Goal: Task Accomplishment & Management: Use online tool/utility

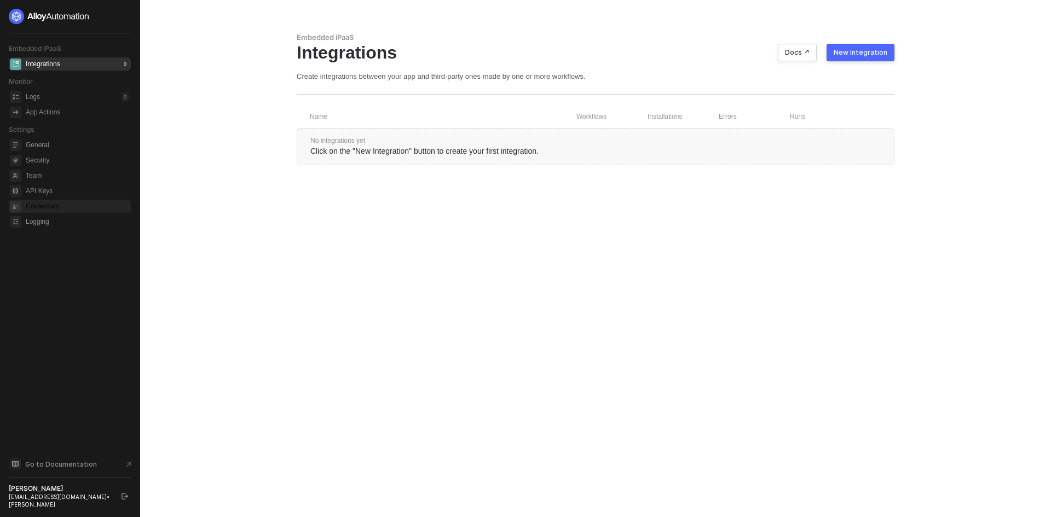
click at [42, 210] on span "Credentials" at bounding box center [77, 206] width 103 height 13
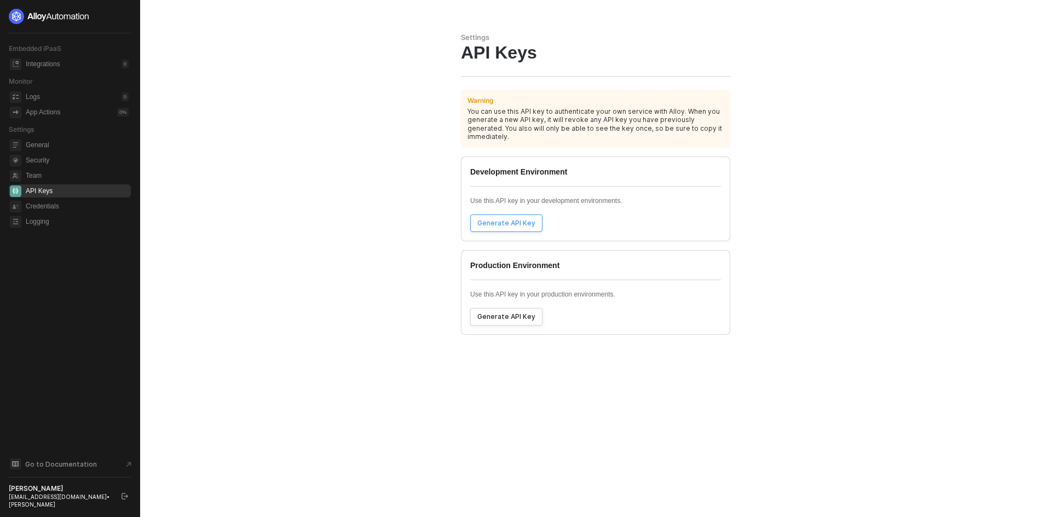
click at [515, 219] on div "Generate API Key" at bounding box center [506, 223] width 58 height 9
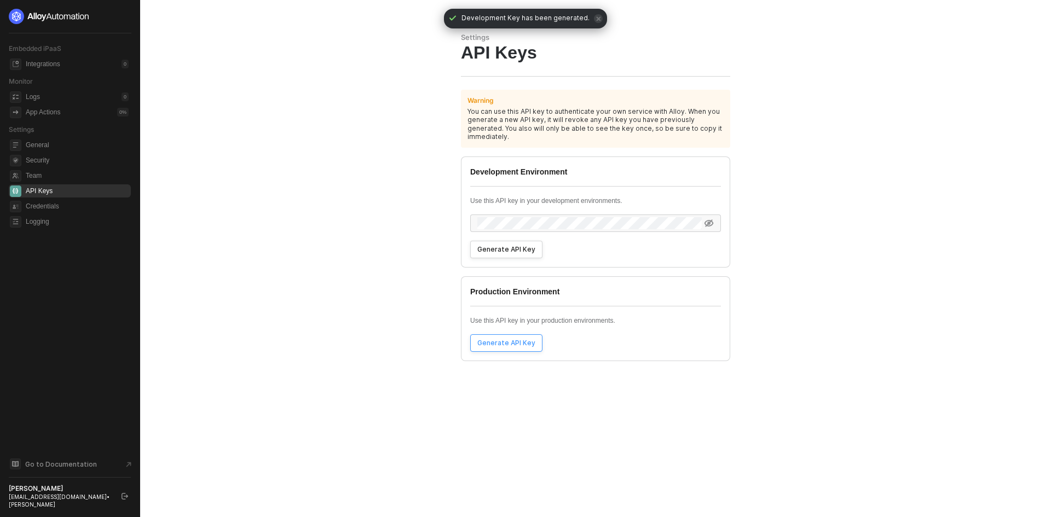
click at [507, 339] on div "Generate API Key" at bounding box center [506, 343] width 58 height 9
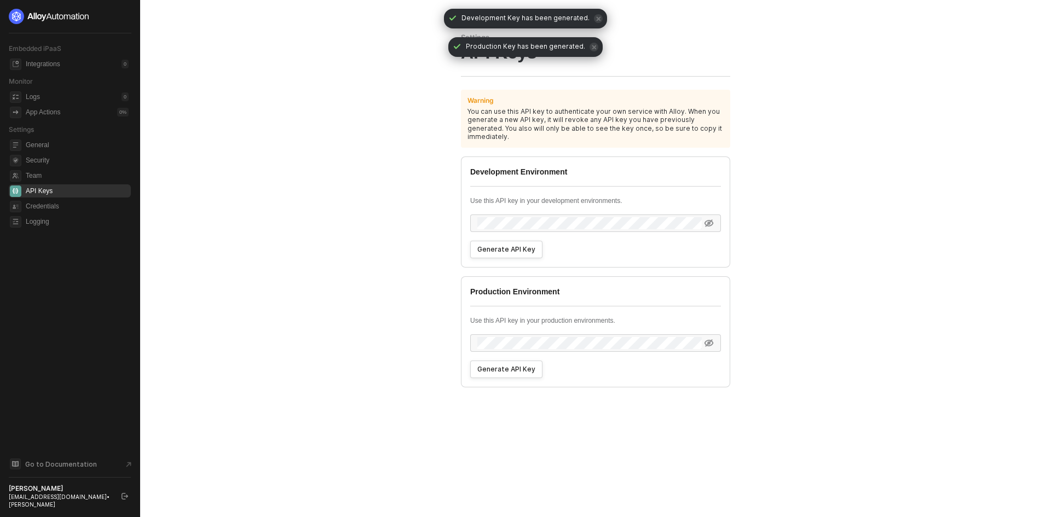
click at [712, 339] on icon at bounding box center [709, 343] width 10 height 9
click at [431, 339] on main "Settings API Keys Warning You can use this API key to authenticate your own ser…" at bounding box center [525, 258] width 1051 height 517
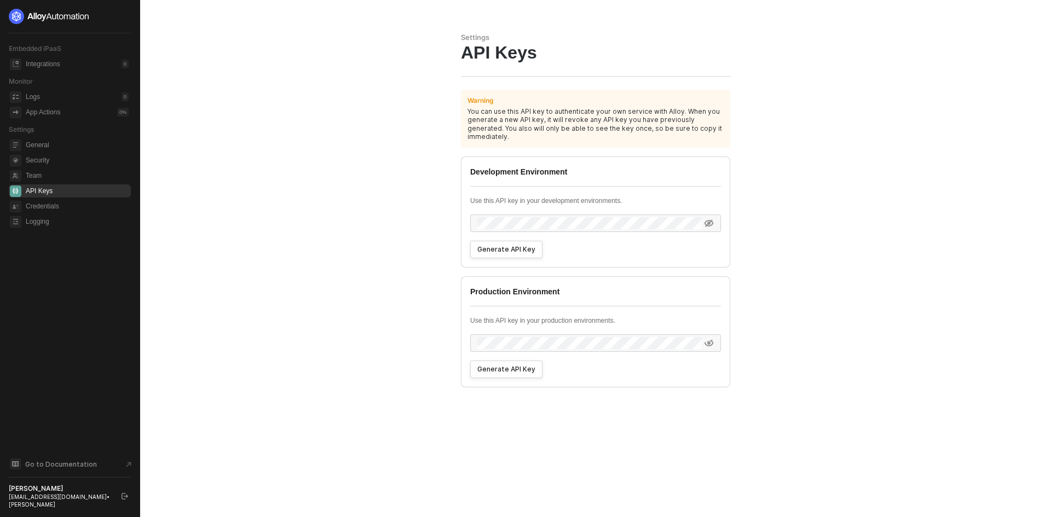
click at [19, 13] on img at bounding box center [49, 16] width 81 height 15
